Goal: Contribute content

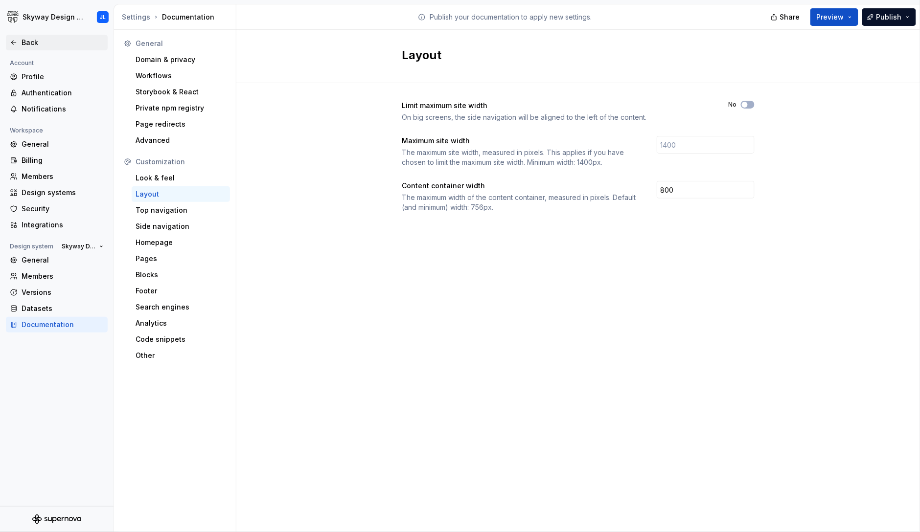
click at [39, 40] on div "Back" at bounding box center [63, 43] width 82 height 10
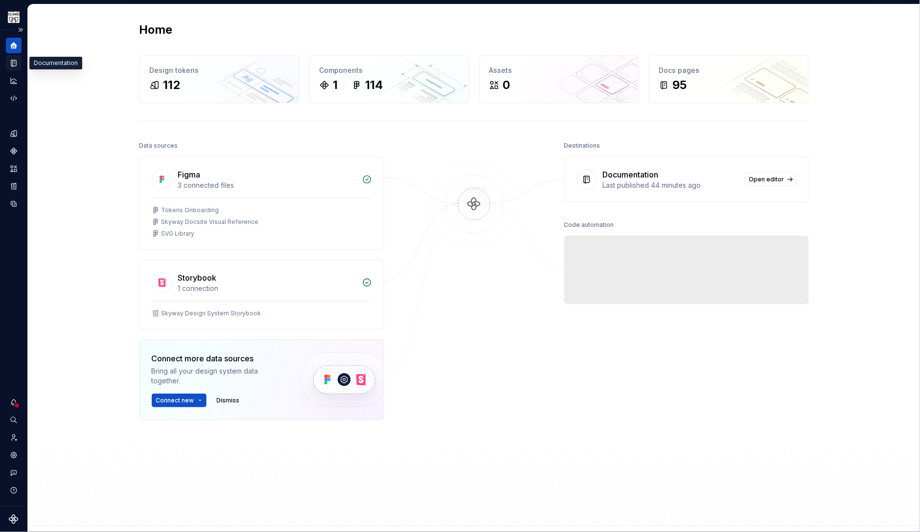
click at [9, 62] on div "Documentation" at bounding box center [14, 63] width 16 height 16
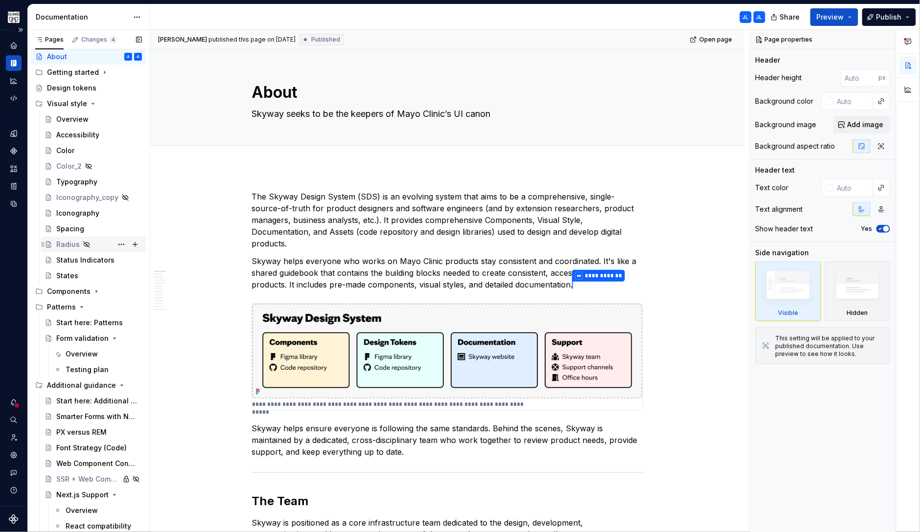
scroll to position [37, 0]
click at [73, 293] on div "Components" at bounding box center [69, 292] width 44 height 10
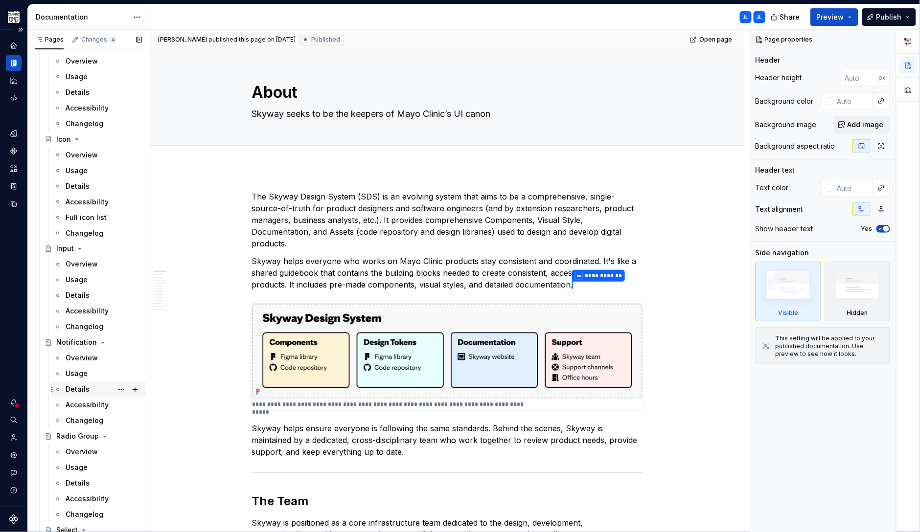
scroll to position [503, 0]
click at [78, 371] on div "Usage" at bounding box center [77, 374] width 22 height 10
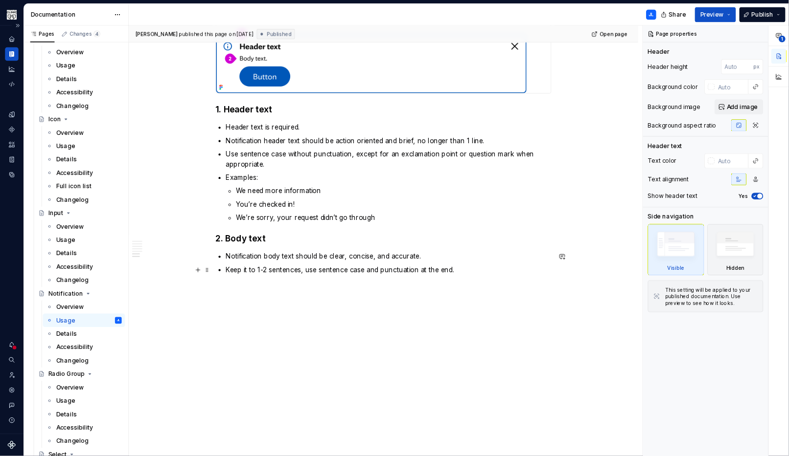
scroll to position [1236, 0]
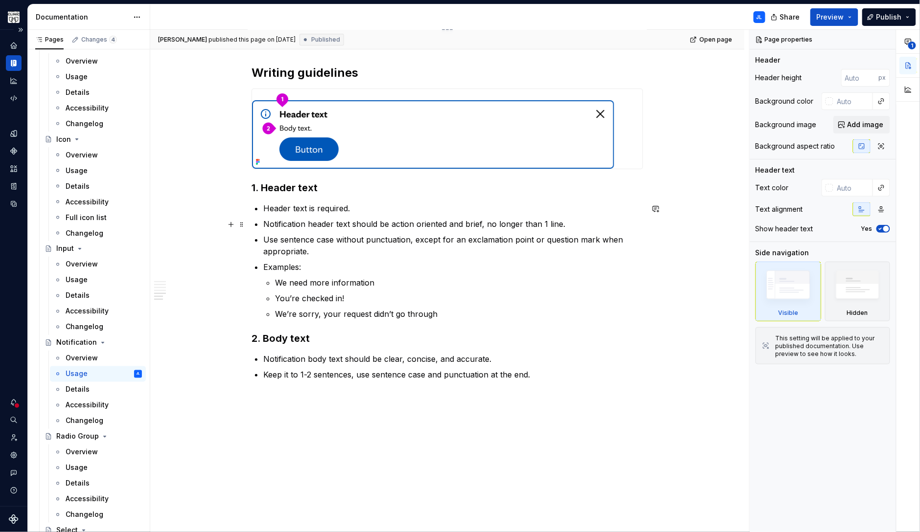
click at [320, 224] on p "Notification header text should be action oriented and brief, no longer than 1 …" at bounding box center [453, 224] width 380 height 12
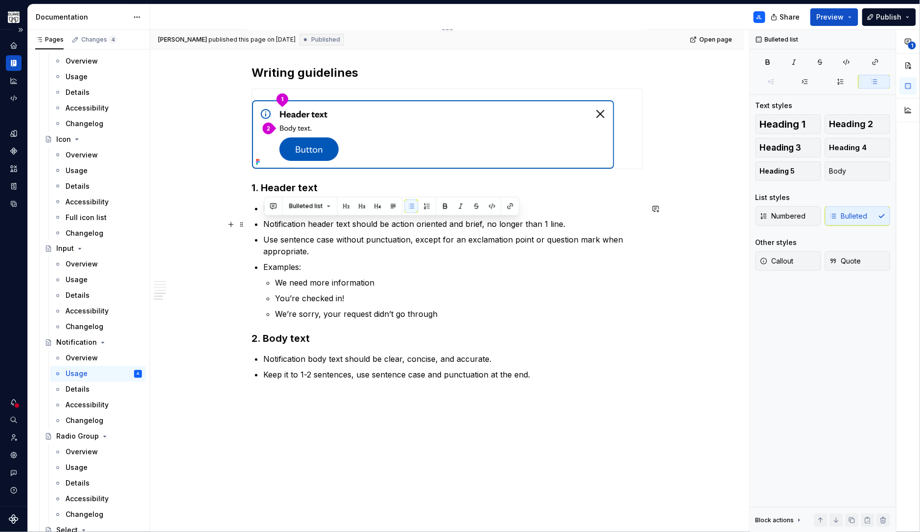
drag, startPoint x: 566, startPoint y: 224, endPoint x: 267, endPoint y: 223, distance: 299.4
click at [267, 223] on p "Notification header text should be action oriented and brief, no longer than 1 …" at bounding box center [453, 224] width 380 height 12
copy p "Notification header text should be action oriented and brief, no longer than 1 …"
click at [351, 357] on p "Notification body text should be clear, concise, and accurate." at bounding box center [453, 359] width 380 height 12
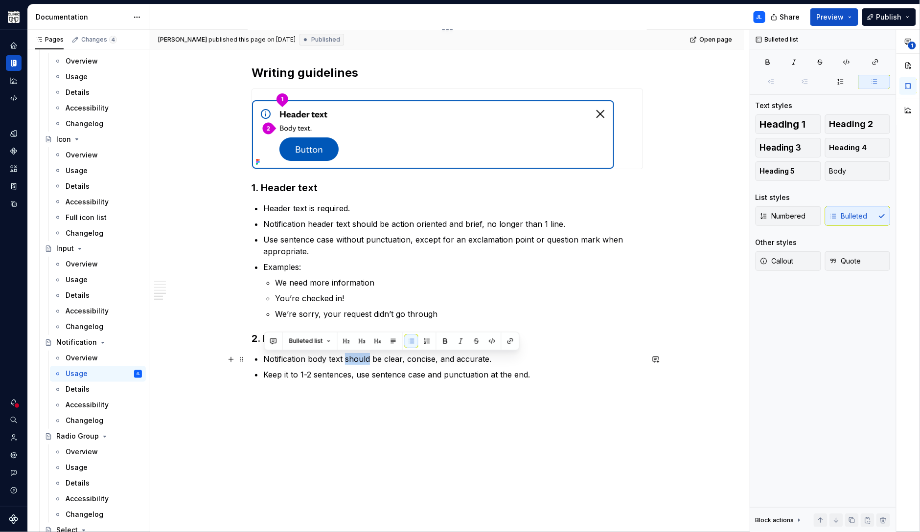
click at [351, 357] on p "Notification body text should be clear, concise, and accurate." at bounding box center [453, 359] width 380 height 12
copy p "Notification body text should be clear, concise, and accurate."
click at [524, 226] on p "Notification header text should be action oriented and brief, no longer than 1 …" at bounding box center [453, 224] width 380 height 12
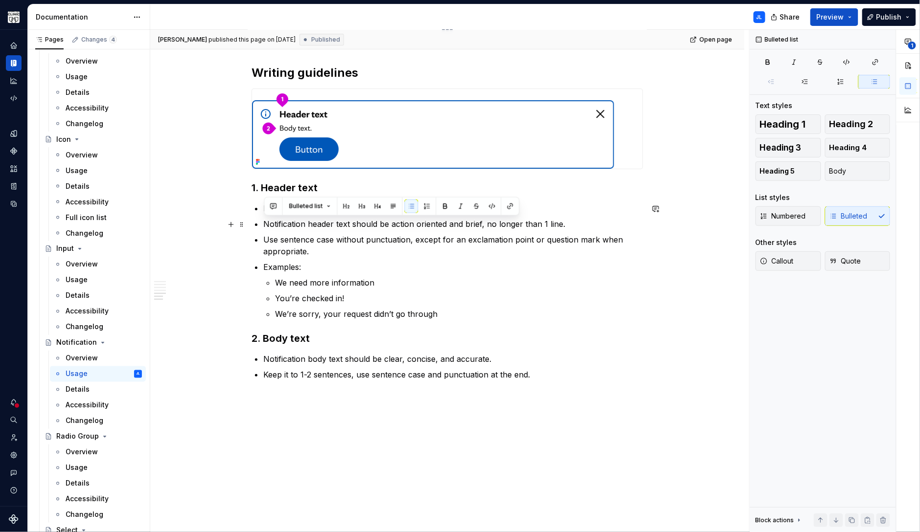
drag, startPoint x: 568, startPoint y: 225, endPoint x: 266, endPoint y: 220, distance: 302.4
click at [266, 220] on p "Notification header text should be action oriented and brief, no longer than 1 …" at bounding box center [453, 224] width 380 height 12
drag, startPoint x: 389, startPoint y: 310, endPoint x: 426, endPoint y: 284, distance: 45.1
click at [394, 307] on ul "We need more information You’re checked in! We’re sorry, your request didn’t go…" at bounding box center [459, 298] width 368 height 43
drag, startPoint x: 568, startPoint y: 222, endPoint x: 267, endPoint y: 222, distance: 301.8
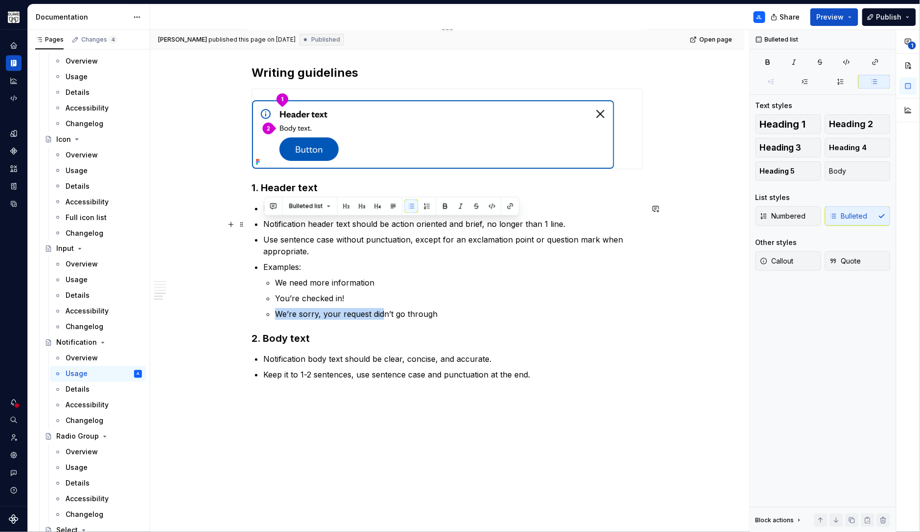
click at [267, 222] on p "Notification header text should be action oriented and brief, no longer than 1 …" at bounding box center [453, 224] width 380 height 12
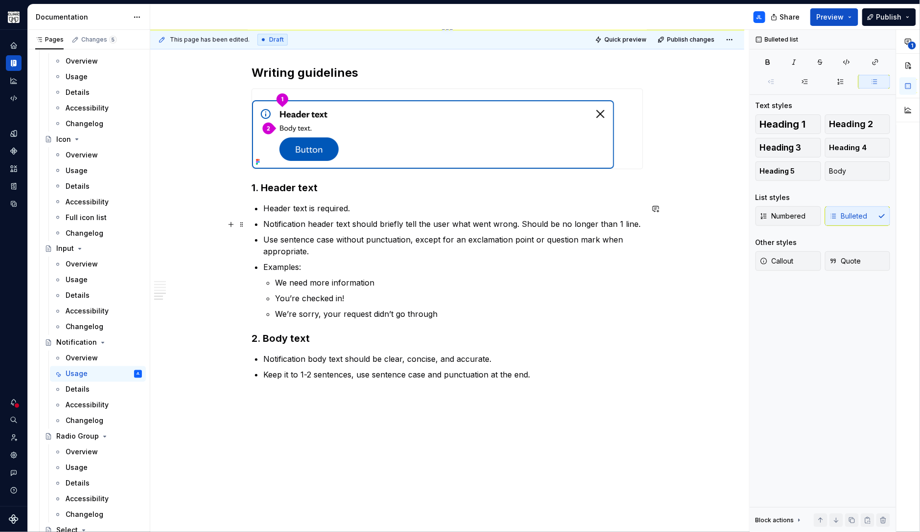
click at [515, 226] on p "Notification header text should briefly tell the user what went wrong. Should b…" at bounding box center [453, 224] width 380 height 12
type textarea "*"
click at [352, 224] on p "Notification header text should briefly tell the user what went wrong. Should b…" at bounding box center [453, 224] width 380 height 12
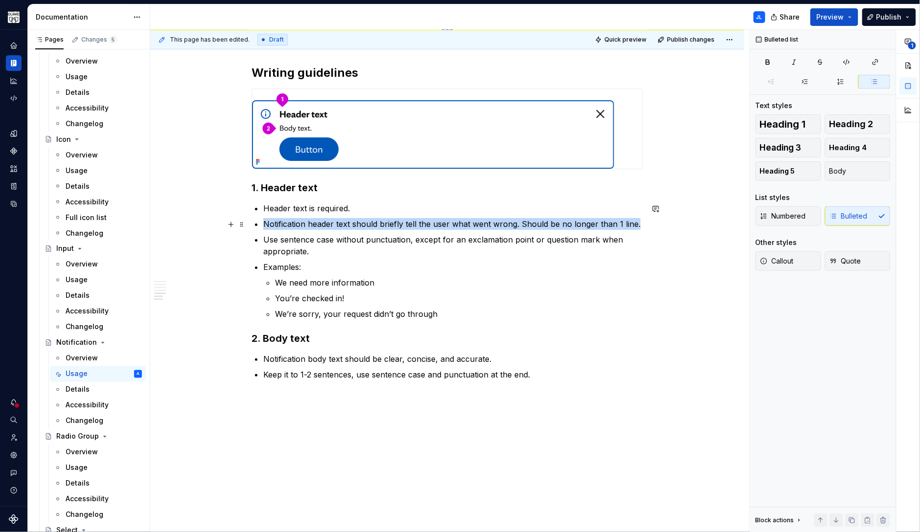
click at [352, 224] on p "Notification header text should briefly tell the user what went wrong. Should b…" at bounding box center [453, 224] width 380 height 12
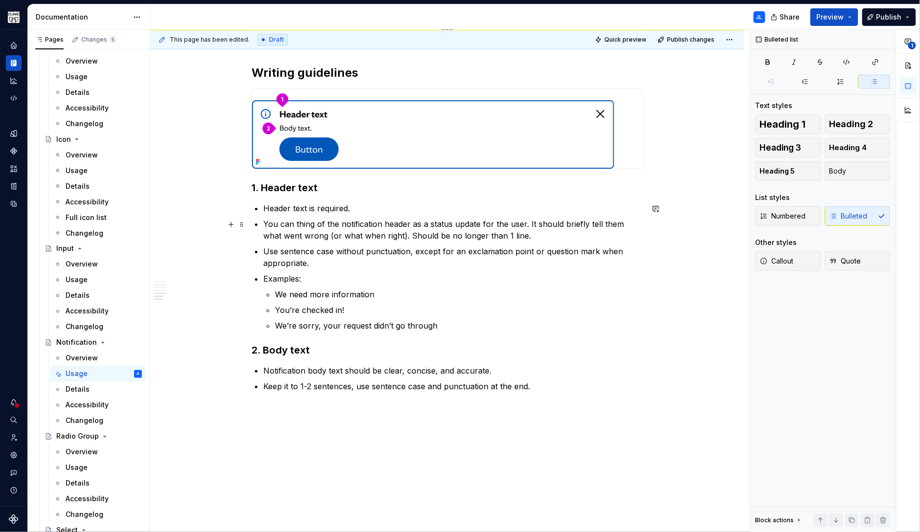
click at [314, 222] on p "You can thing of the notification header as a status update for the user. It sh…" at bounding box center [453, 229] width 380 height 23
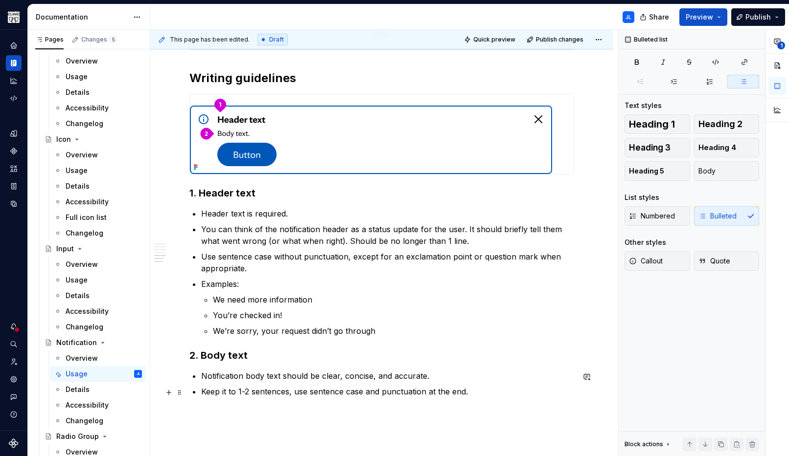
click at [273, 382] on p "Notification body text should be clear, concise, and accurate." at bounding box center [387, 376] width 373 height 12
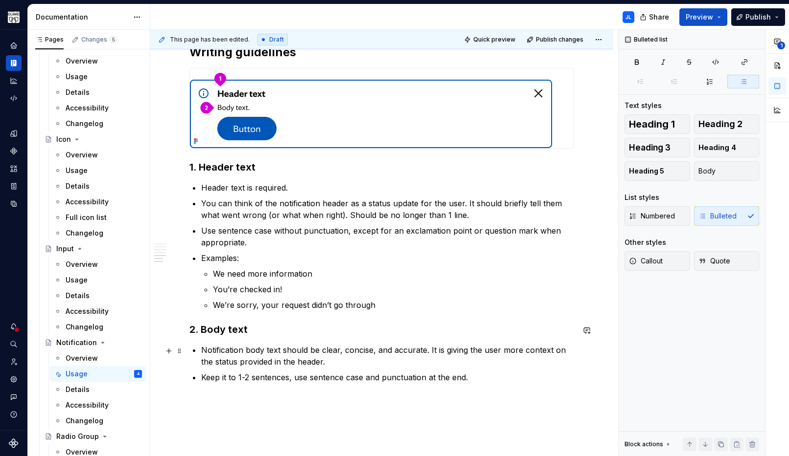
scroll to position [1267, 0]
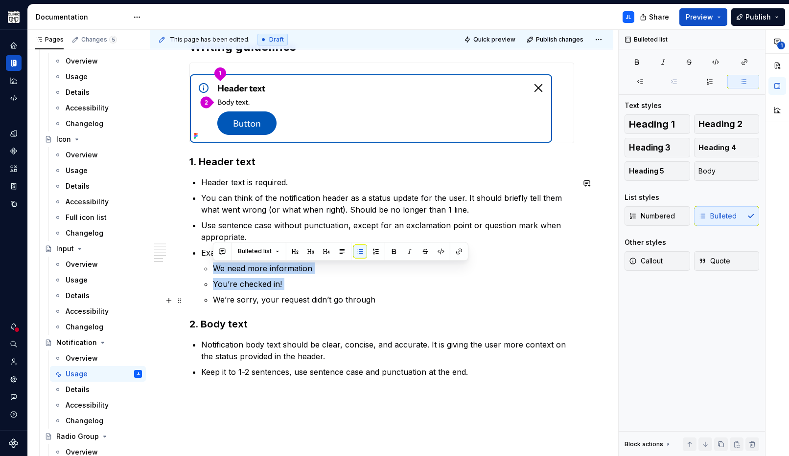
drag, startPoint x: 217, startPoint y: 268, endPoint x: 350, endPoint y: 293, distance: 135.4
click at [348, 293] on ul "We need more information You’re checked in! We’re sorry, your request didn’t go…" at bounding box center [393, 284] width 361 height 43
click at [350, 293] on ul "We need more information You’re checked in! We’re sorry, your request didn’t go…" at bounding box center [393, 284] width 361 height 43
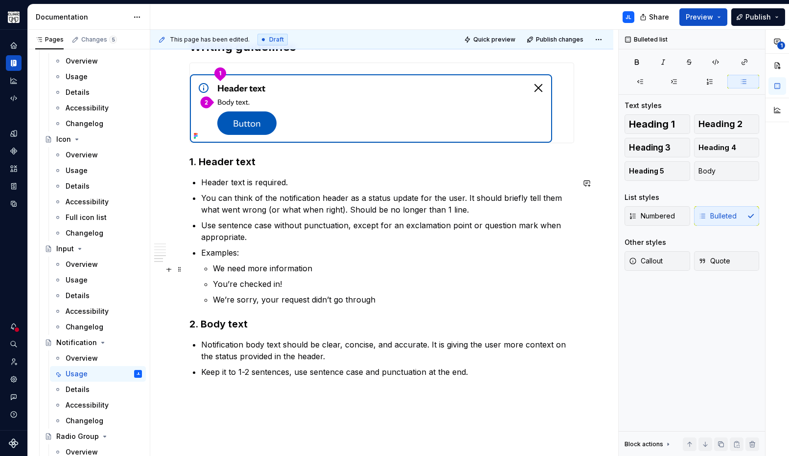
click at [215, 270] on p "We need more information" at bounding box center [393, 269] width 361 height 12
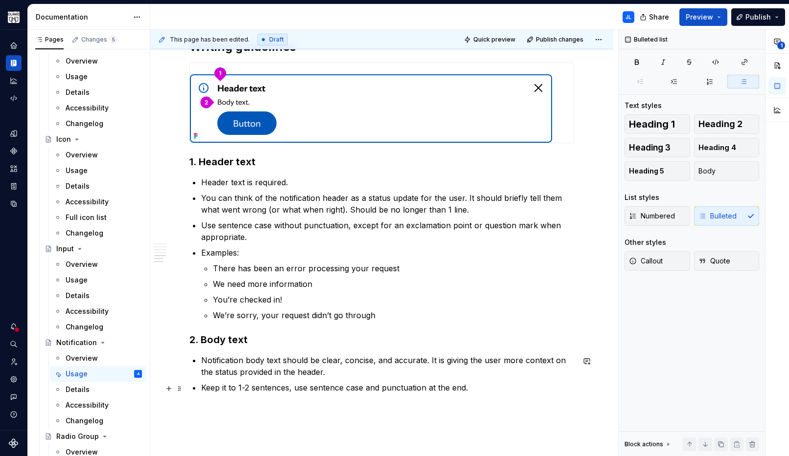
click at [469, 391] on p "Keep it to 1-2 sentences, use sentence case and punctuation at the end." at bounding box center [387, 388] width 373 height 12
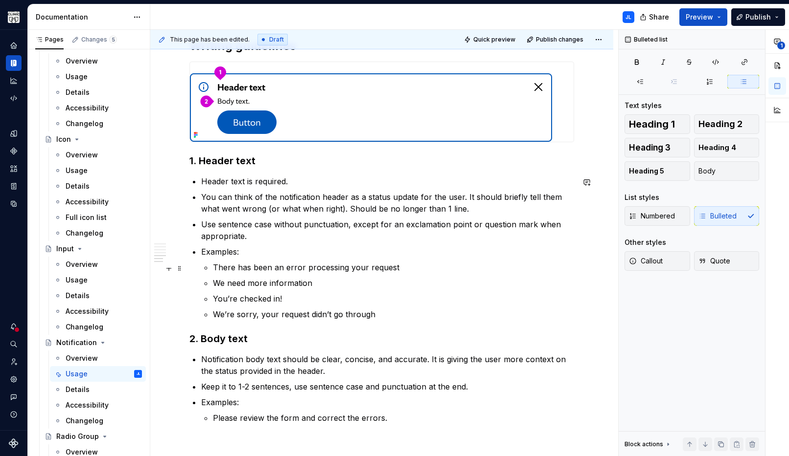
drag, startPoint x: 393, startPoint y: 269, endPoint x: 409, endPoint y: 268, distance: 16.2
click at [394, 269] on p "There has been an error processing your request" at bounding box center [393, 268] width 361 height 12
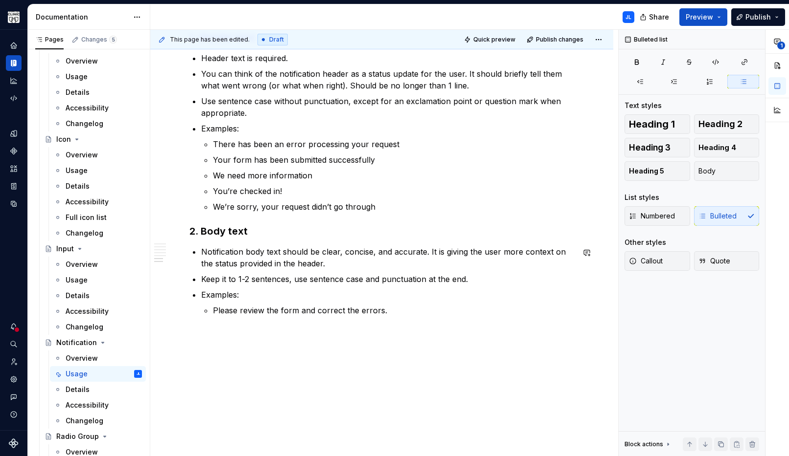
scroll to position [1395, 0]
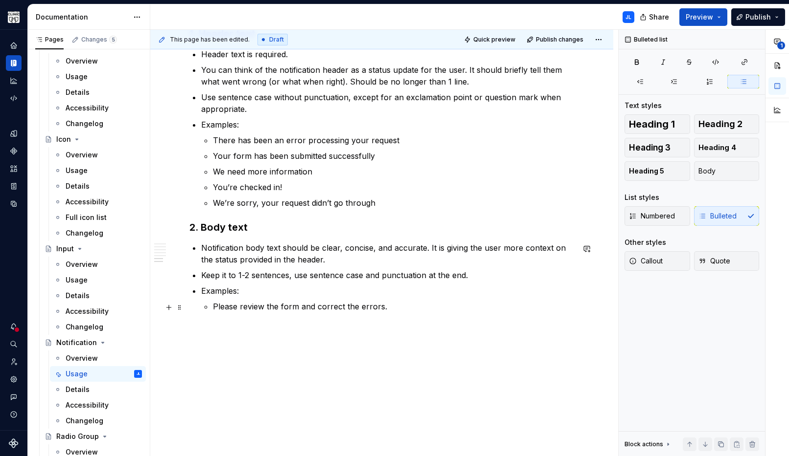
click at [385, 307] on p "Please review the form and correct the errors." at bounding box center [393, 307] width 361 height 12
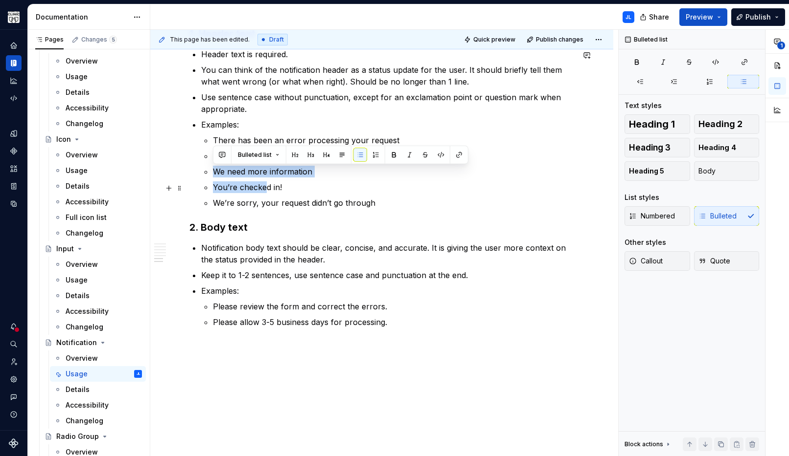
drag, startPoint x: 212, startPoint y: 172, endPoint x: 264, endPoint y: 186, distance: 53.8
click at [264, 186] on li "Examples: There has been an error processing your request Your form has been su…" at bounding box center [387, 164] width 373 height 90
click at [264, 187] on p "You’re checked in!" at bounding box center [393, 187] width 361 height 12
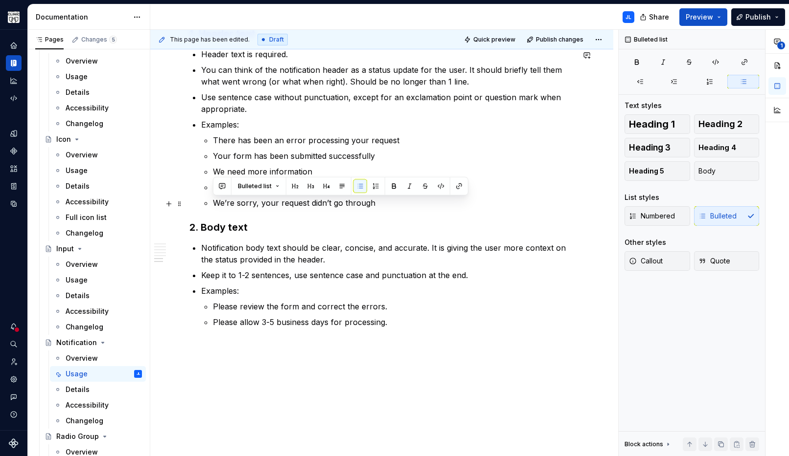
drag, startPoint x: 213, startPoint y: 204, endPoint x: 375, endPoint y: 204, distance: 161.4
click at [375, 204] on p "We’re sorry, your request didn’t go through" at bounding box center [393, 203] width 361 height 12
click at [269, 205] on p "We’re sorry, your request didn’t go through" at bounding box center [393, 203] width 361 height 12
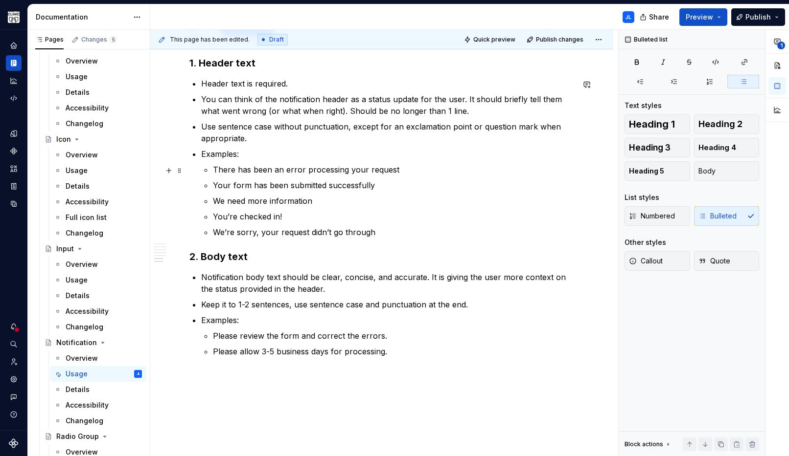
scroll to position [1365, 0]
drag, startPoint x: 373, startPoint y: 234, endPoint x: 214, endPoint y: 237, distance: 158.5
click at [214, 237] on p "We’re sorry, your request didn’t go through" at bounding box center [393, 233] width 361 height 12
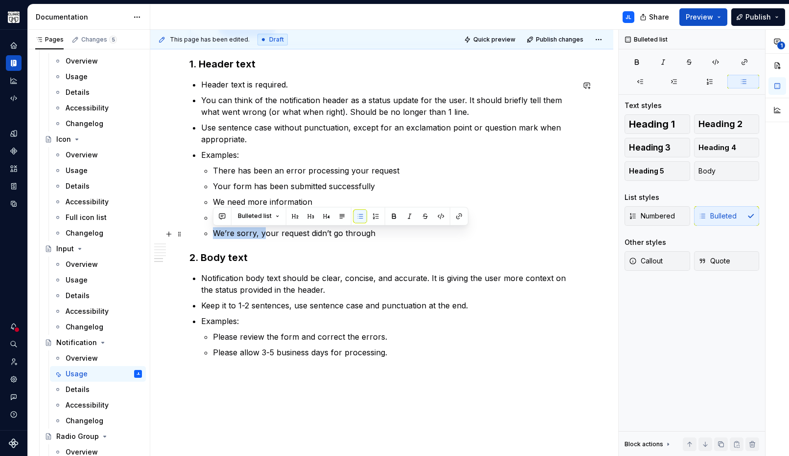
drag, startPoint x: 263, startPoint y: 234, endPoint x: 214, endPoint y: 234, distance: 48.4
click at [214, 234] on p "We’re sorry, your request didn’t go through" at bounding box center [393, 233] width 361 height 12
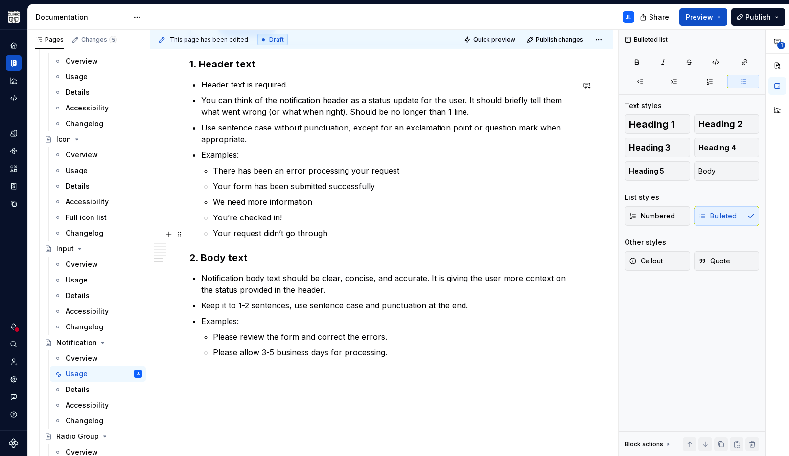
click at [236, 230] on p "Your request didn’t go through" at bounding box center [393, 233] width 361 height 12
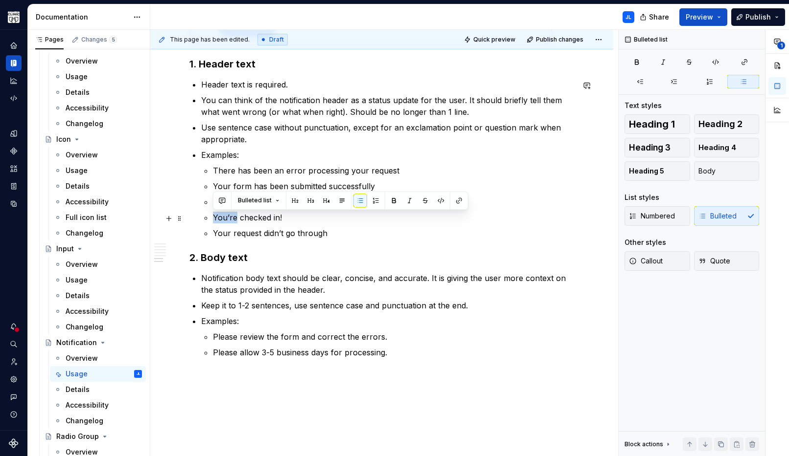
drag, startPoint x: 236, startPoint y: 219, endPoint x: 215, endPoint y: 219, distance: 21.5
click at [215, 219] on p "You’re checked in!" at bounding box center [393, 218] width 361 height 12
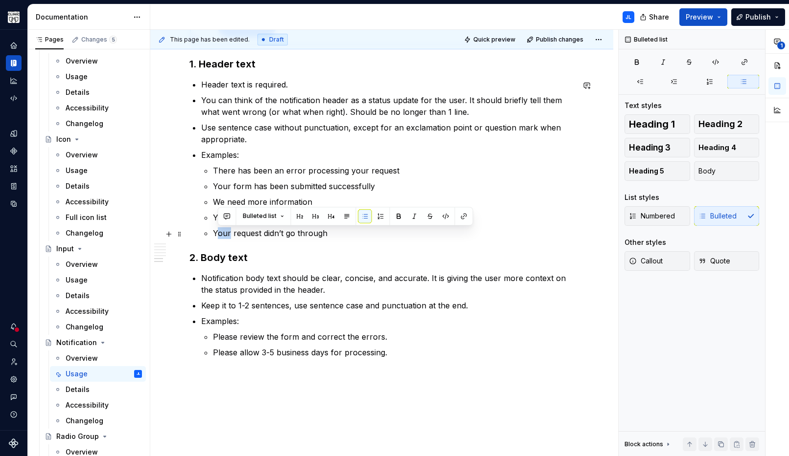
drag, startPoint x: 230, startPoint y: 234, endPoint x: 217, endPoint y: 233, distance: 13.8
click at [216, 233] on p "Your request didn’t go through" at bounding box center [393, 233] width 361 height 12
click at [213, 227] on ul "There has been an error processing your request Your form has been submitted su…" at bounding box center [393, 202] width 361 height 74
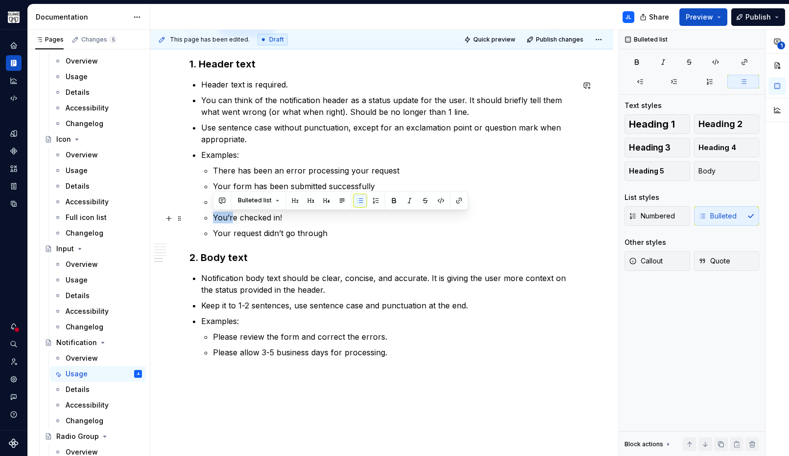
drag, startPoint x: 214, startPoint y: 218, endPoint x: 233, endPoint y: 218, distance: 19.1
click at [233, 218] on p "You’re checked in!" at bounding box center [393, 218] width 361 height 12
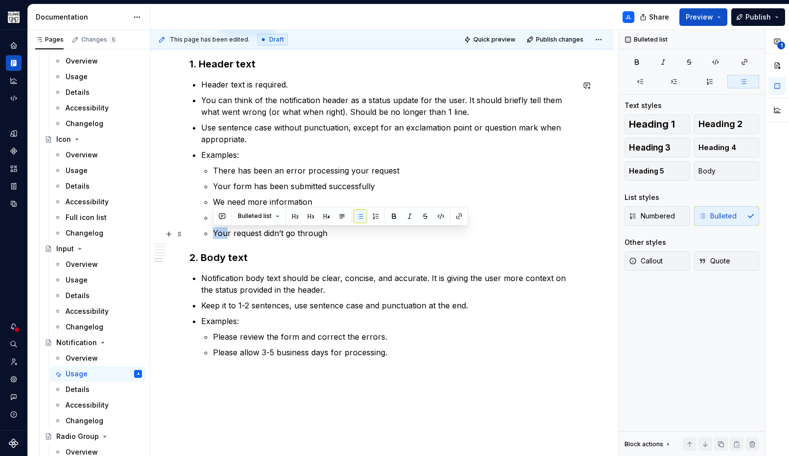
drag, startPoint x: 213, startPoint y: 233, endPoint x: 227, endPoint y: 234, distance: 14.7
click at [227, 234] on p "Your request didn’t go through" at bounding box center [393, 233] width 361 height 12
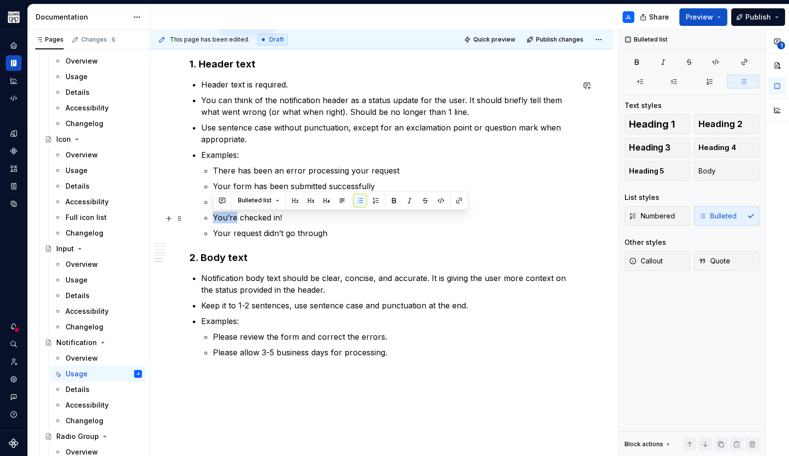
drag, startPoint x: 235, startPoint y: 219, endPoint x: 214, endPoint y: 218, distance: 20.6
click at [214, 218] on p "You’re checked in!" at bounding box center [393, 218] width 361 height 12
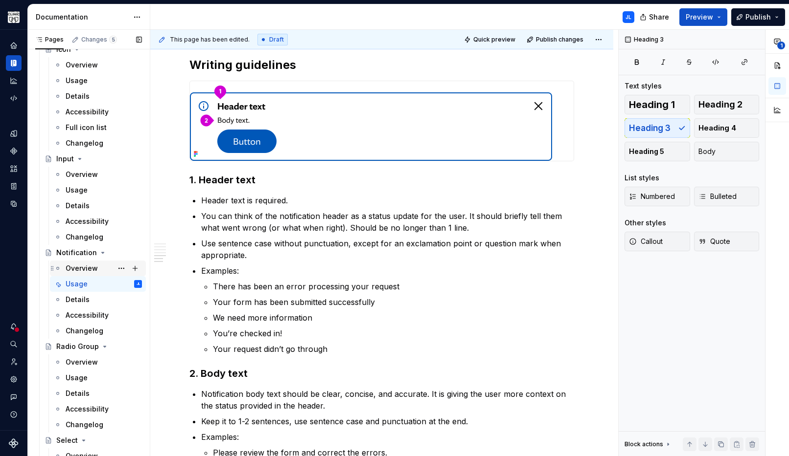
scroll to position [609, 0]
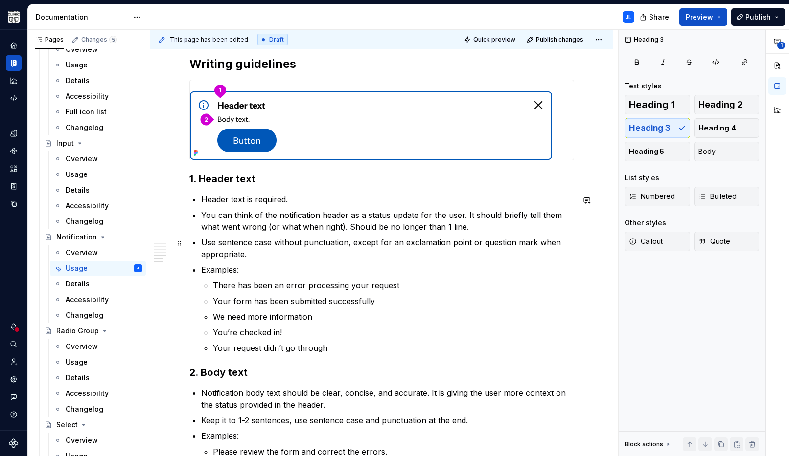
click at [364, 261] on ul "Header text is required. You can think of the notification header as a status u…" at bounding box center [387, 274] width 373 height 160
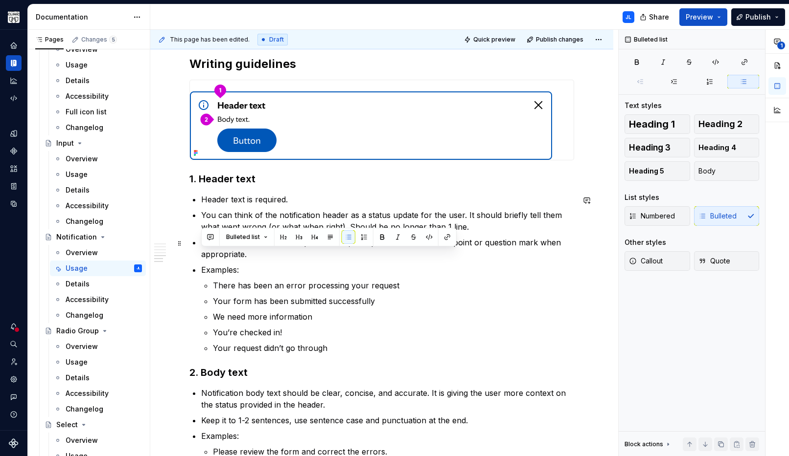
scroll to position [1347, 0]
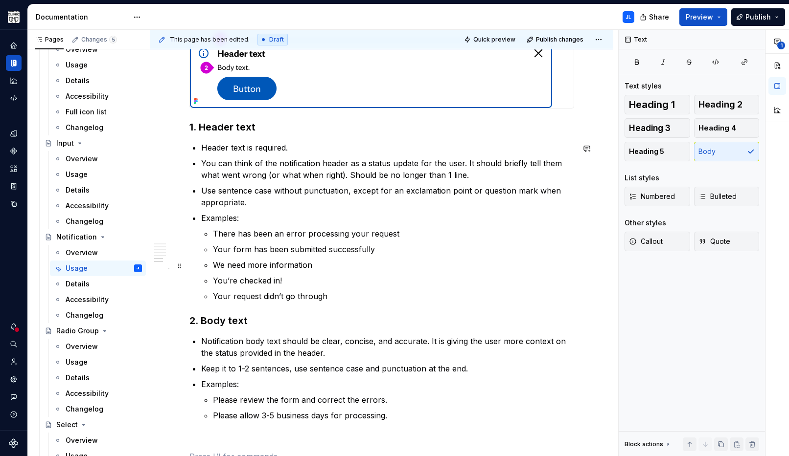
scroll to position [1307, 0]
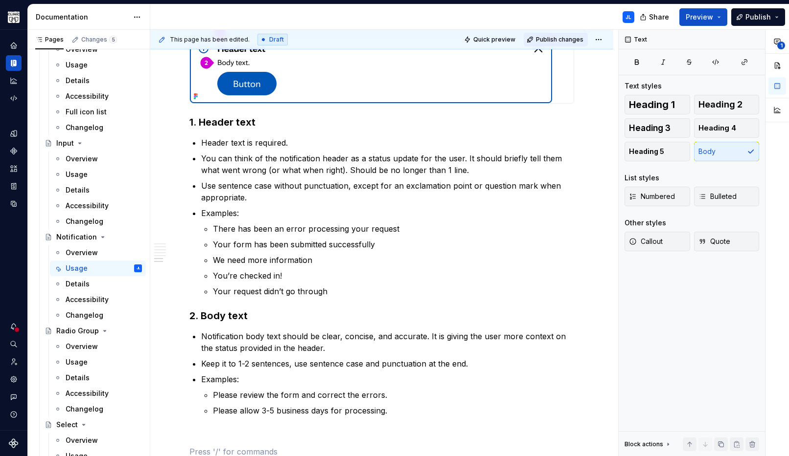
click at [555, 41] on span "Publish changes" at bounding box center [559, 40] width 47 height 8
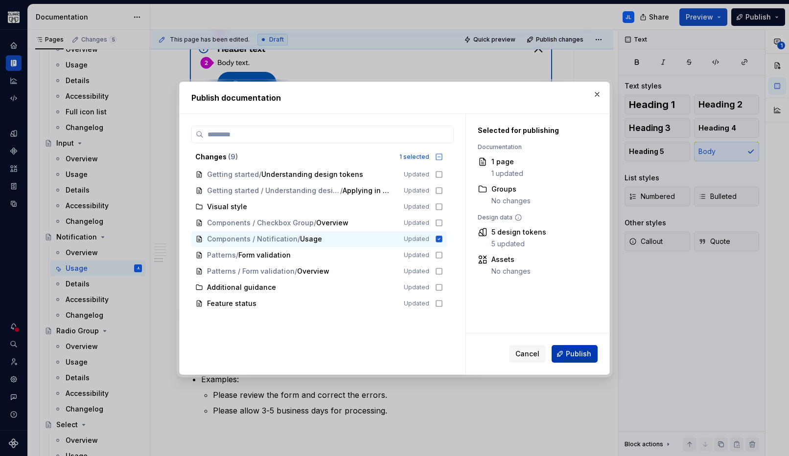
click at [576, 353] on span "Publish" at bounding box center [578, 354] width 25 height 10
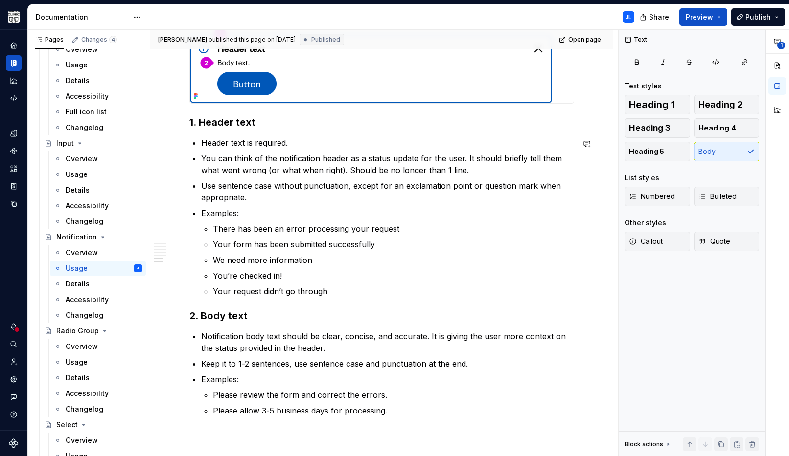
type textarea "*"
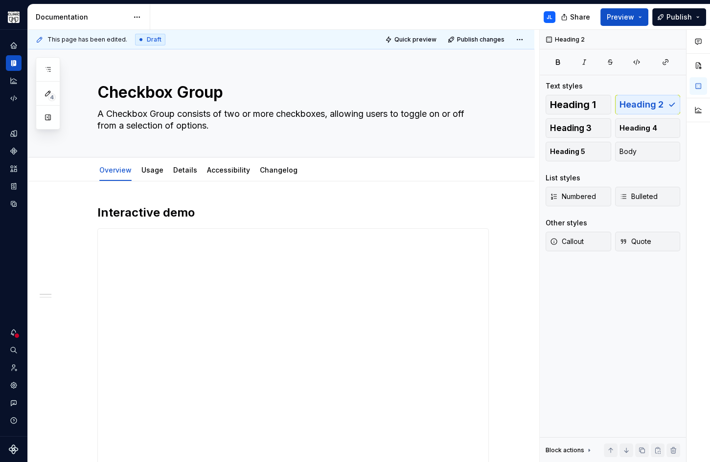
type textarea "*"
